Goal: Transaction & Acquisition: Purchase product/service

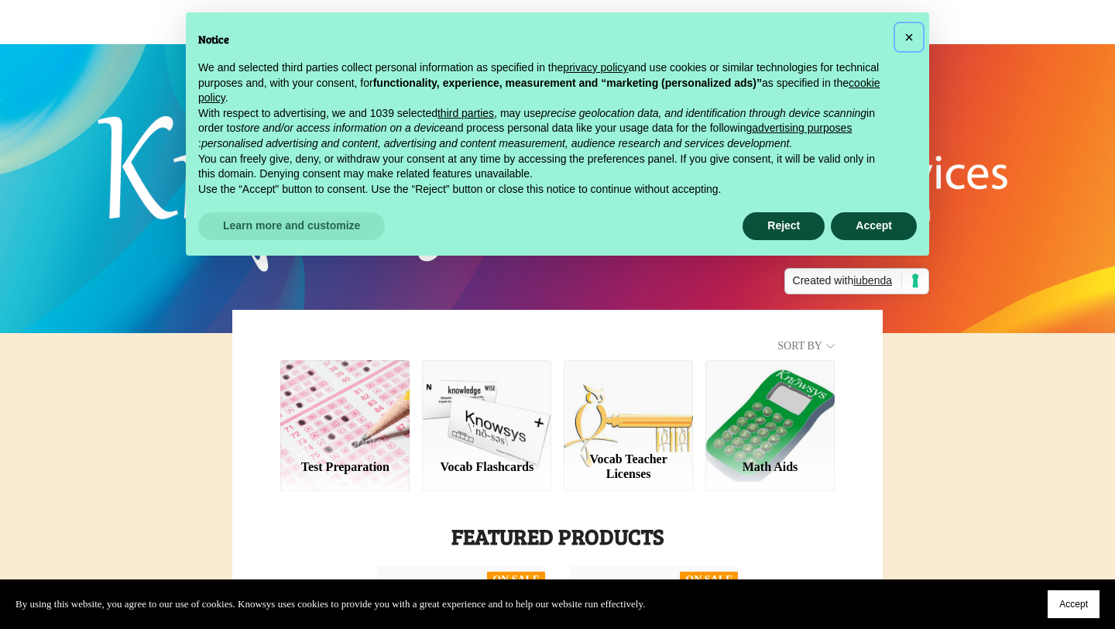
click at [907, 39] on span "×" at bounding box center [908, 37] width 9 height 17
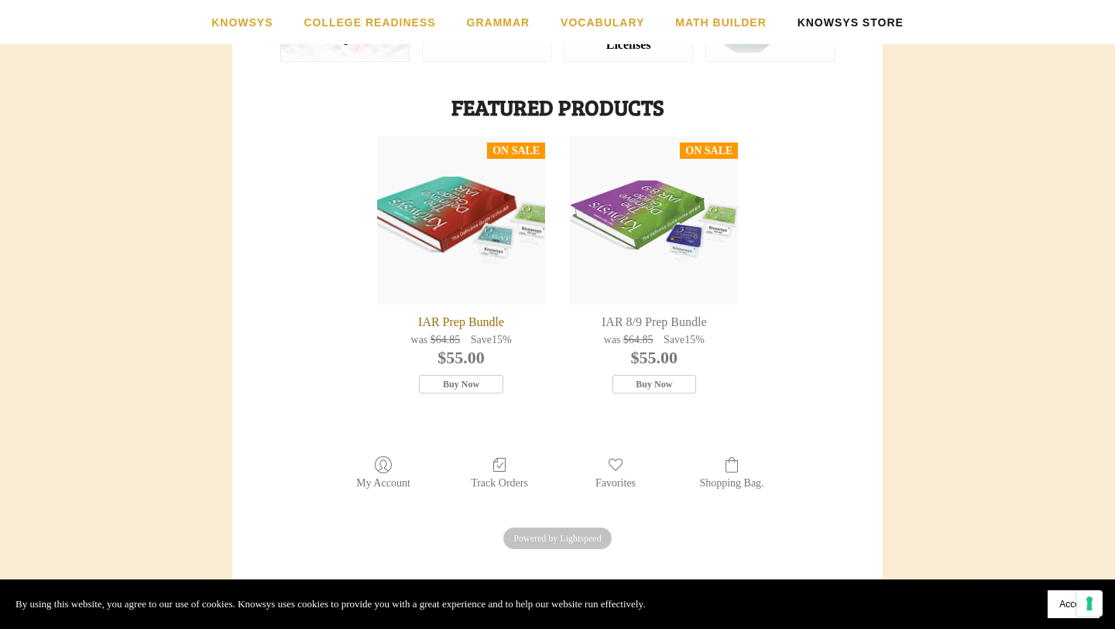
scroll to position [427, 0]
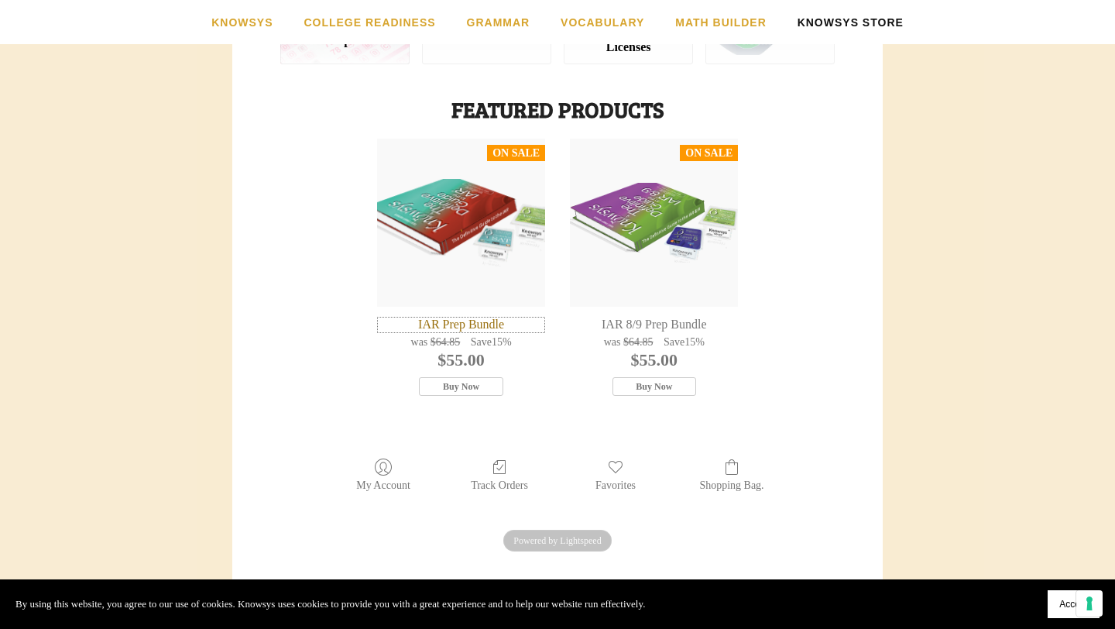
click at [469, 326] on div "IAR Prep Bundle" at bounding box center [461, 325] width 168 height 16
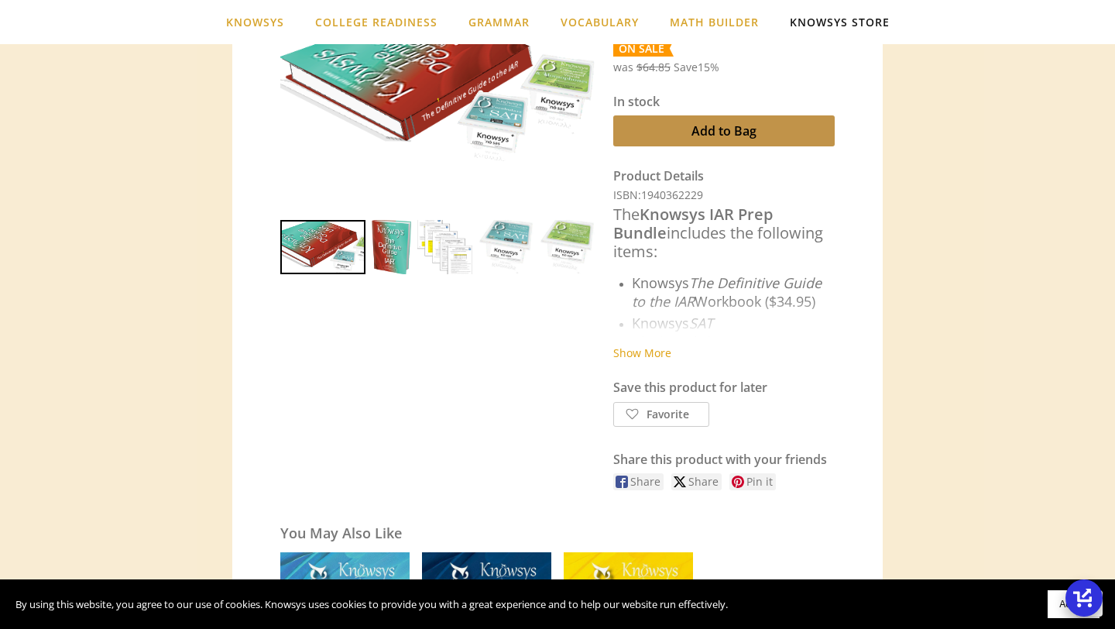
scroll to position [480, 0]
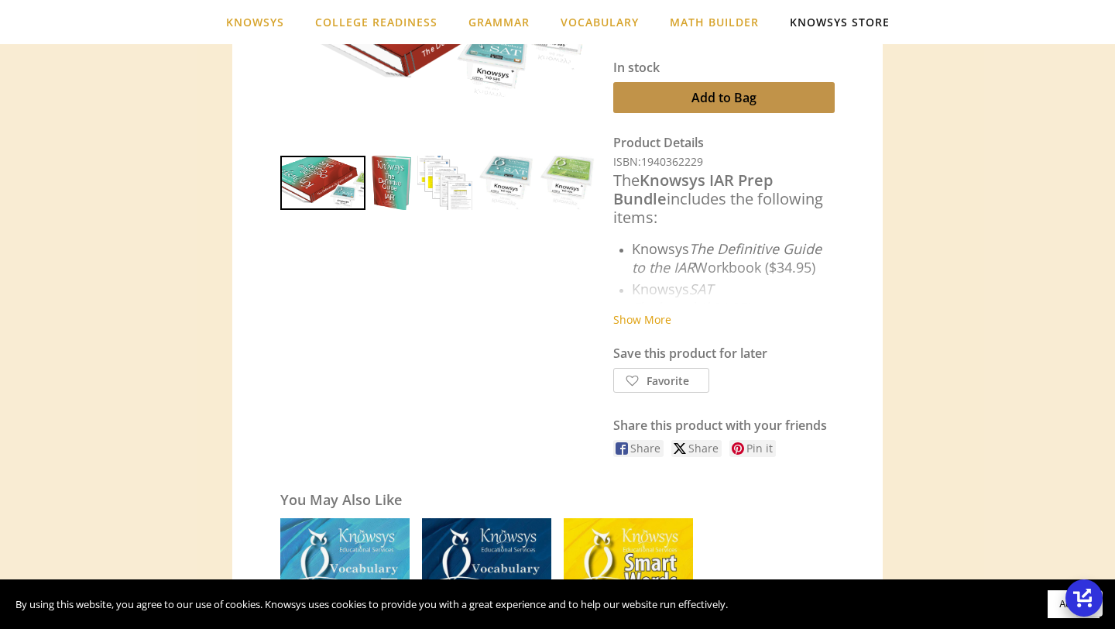
click at [657, 287] on div "Show More" at bounding box center [723, 304] width 221 height 48
click at [636, 320] on link "Show More" at bounding box center [642, 319] width 58 height 15
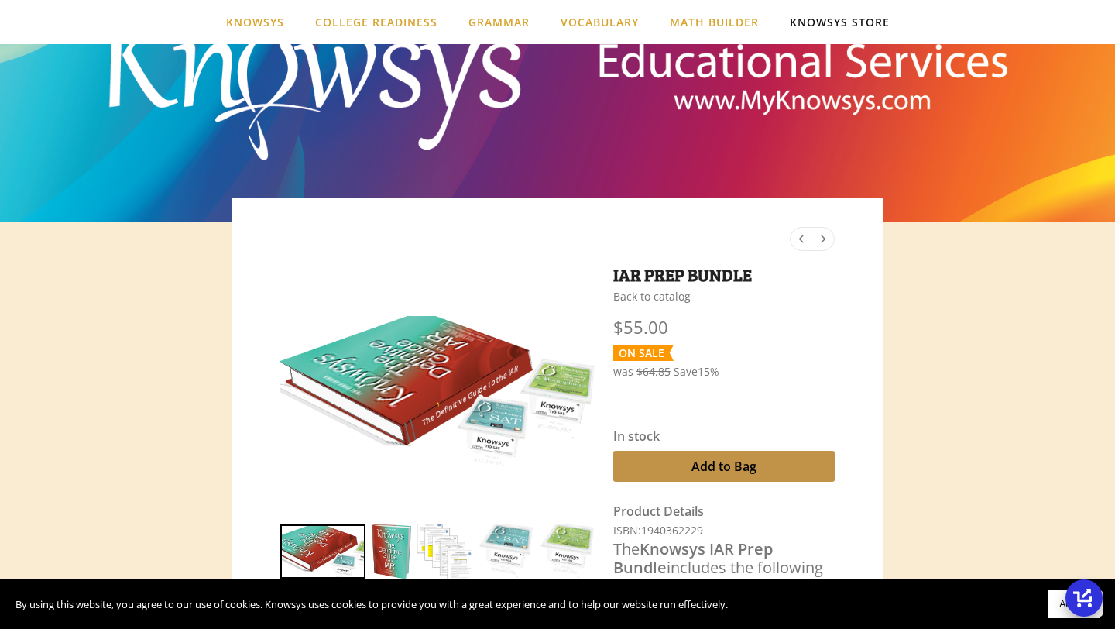
scroll to position [101, 0]
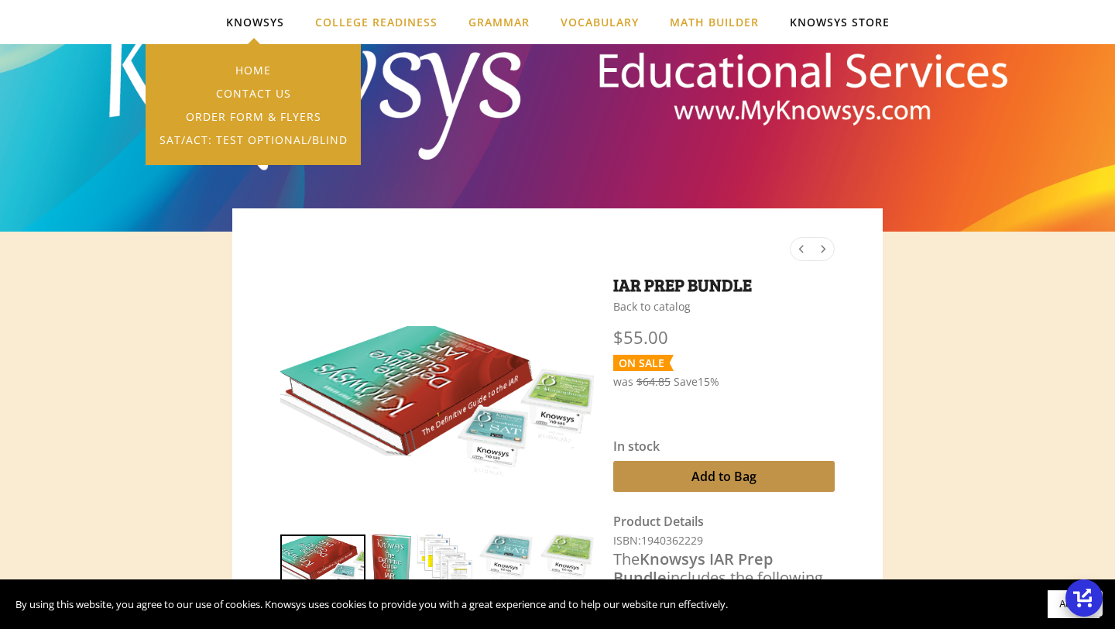
scroll to position [427, 0]
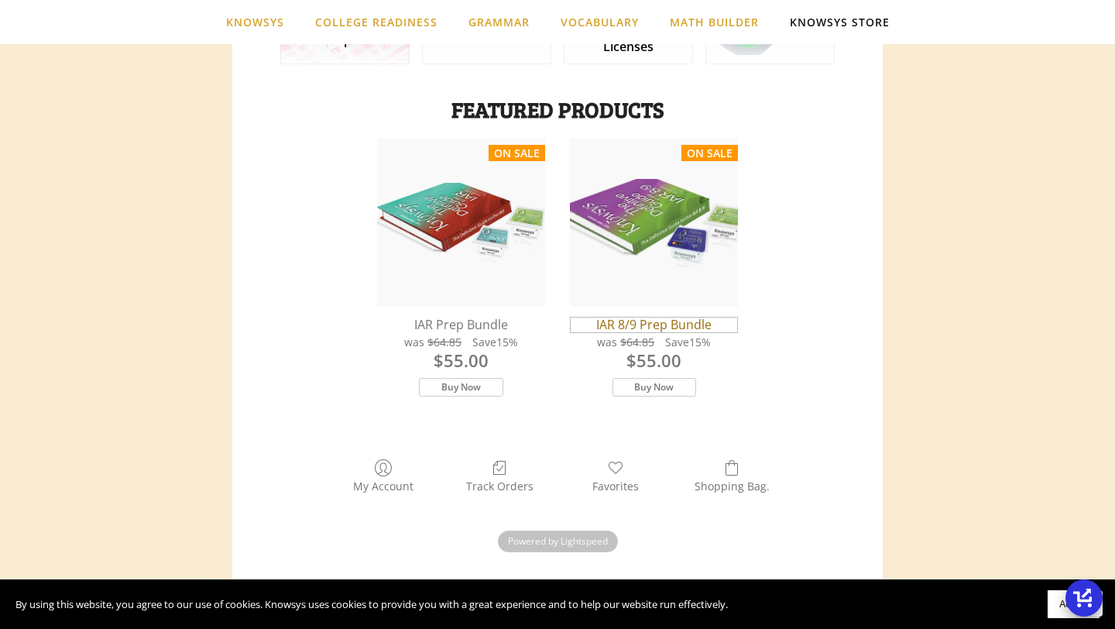
click at [655, 328] on div "IAR 8/9 Prep Bundle" at bounding box center [654, 325] width 168 height 16
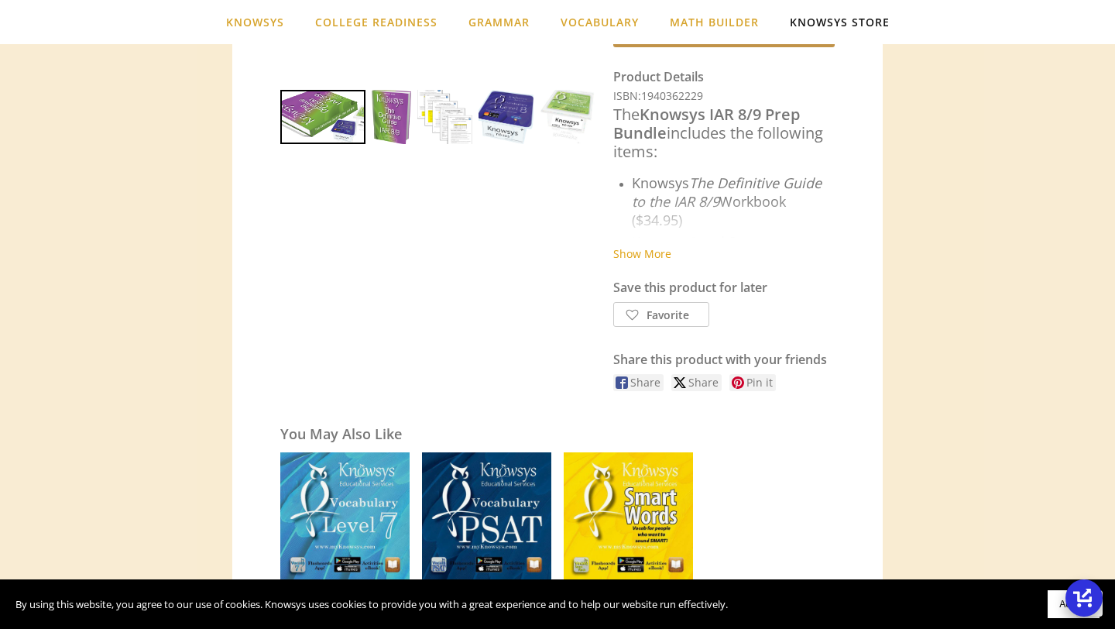
scroll to position [553, 0]
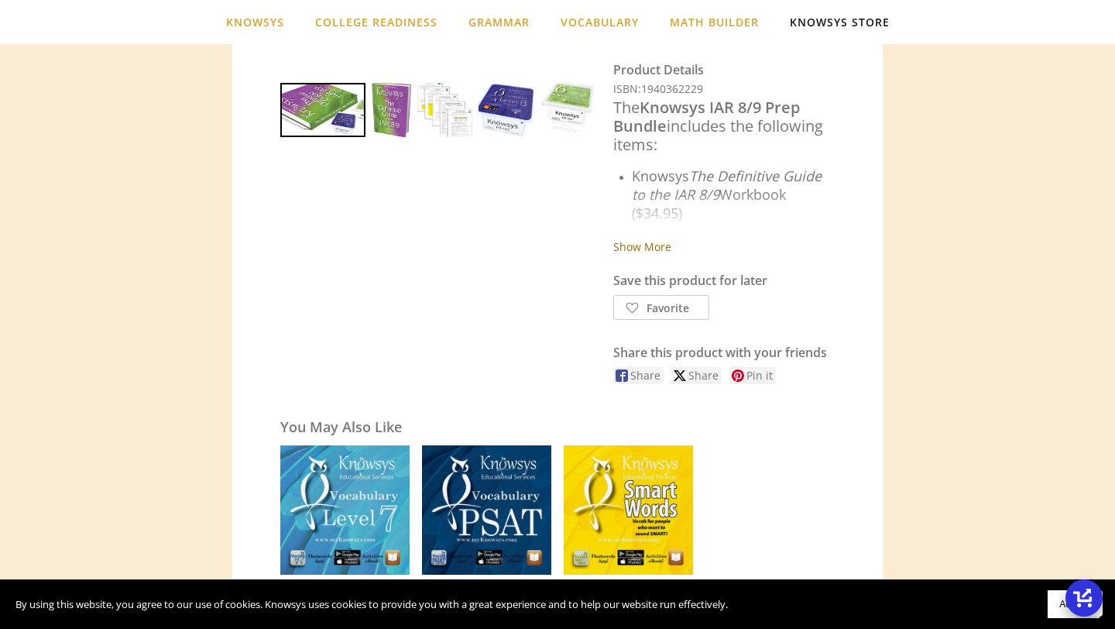
click at [657, 248] on link "Show More" at bounding box center [642, 246] width 58 height 15
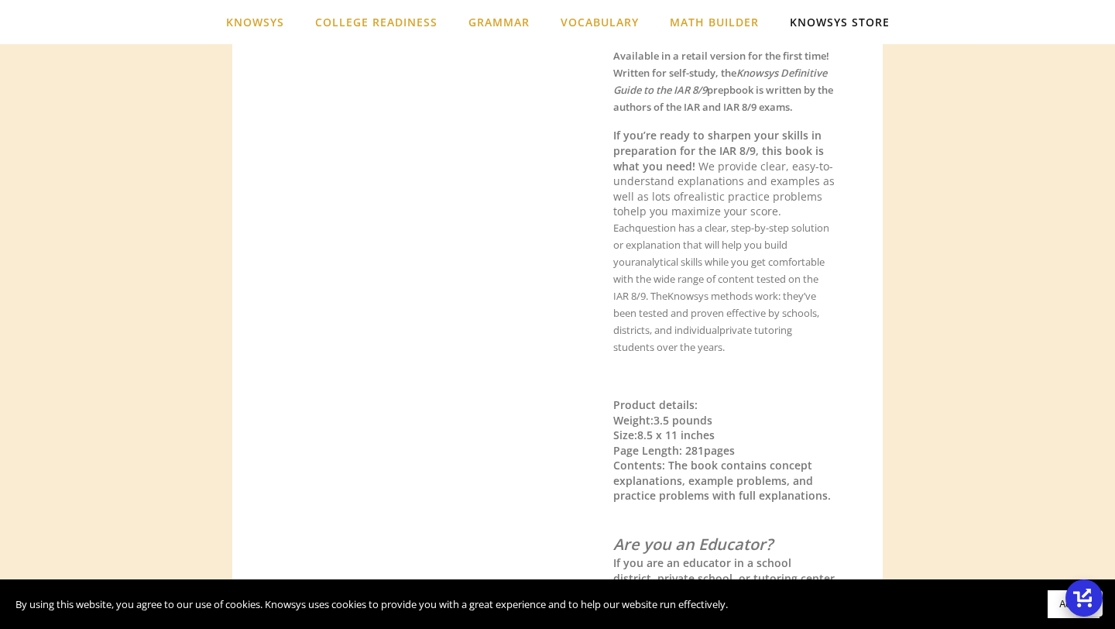
scroll to position [948, 0]
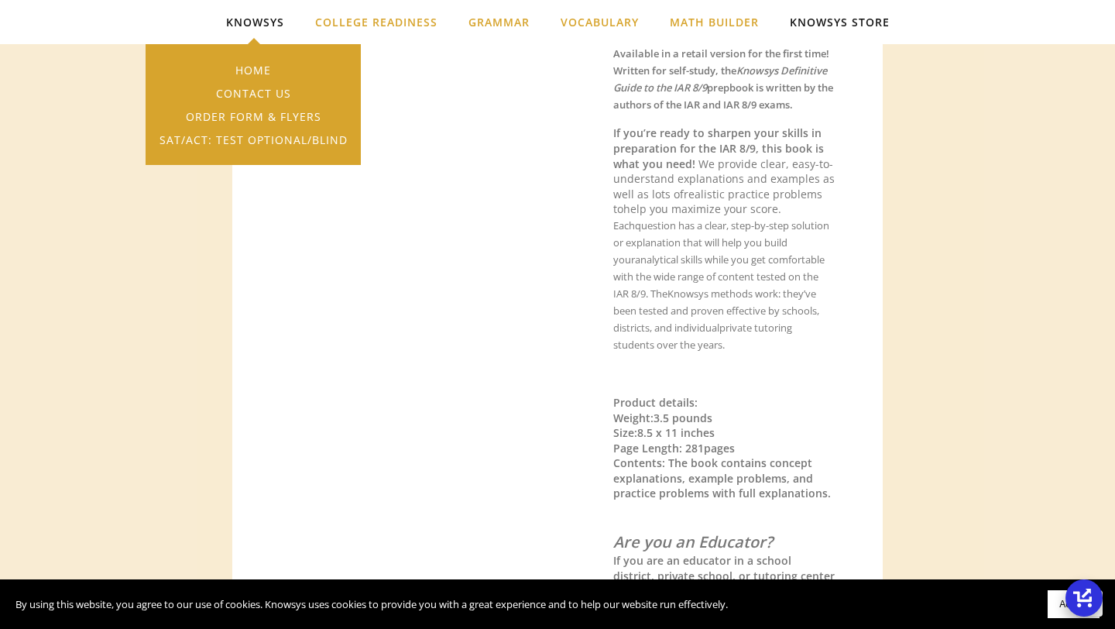
scroll to position [427, 0]
